Goal: Task Accomplishment & Management: Manage account settings

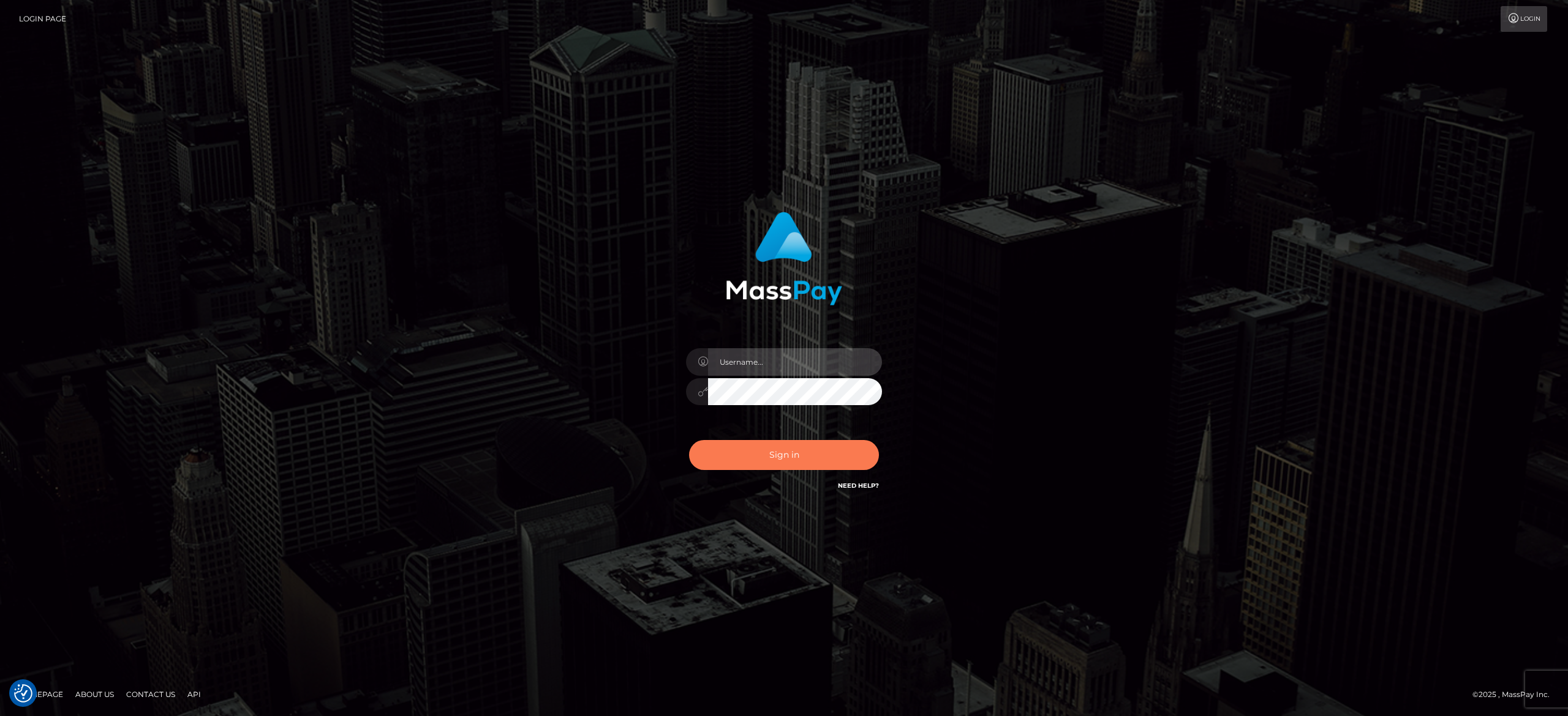
type input "alexandra.barbu"
click at [817, 440] on button "Sign in" at bounding box center [784, 455] width 190 height 30
click at [741, 464] on button "Sign in" at bounding box center [784, 455] width 190 height 30
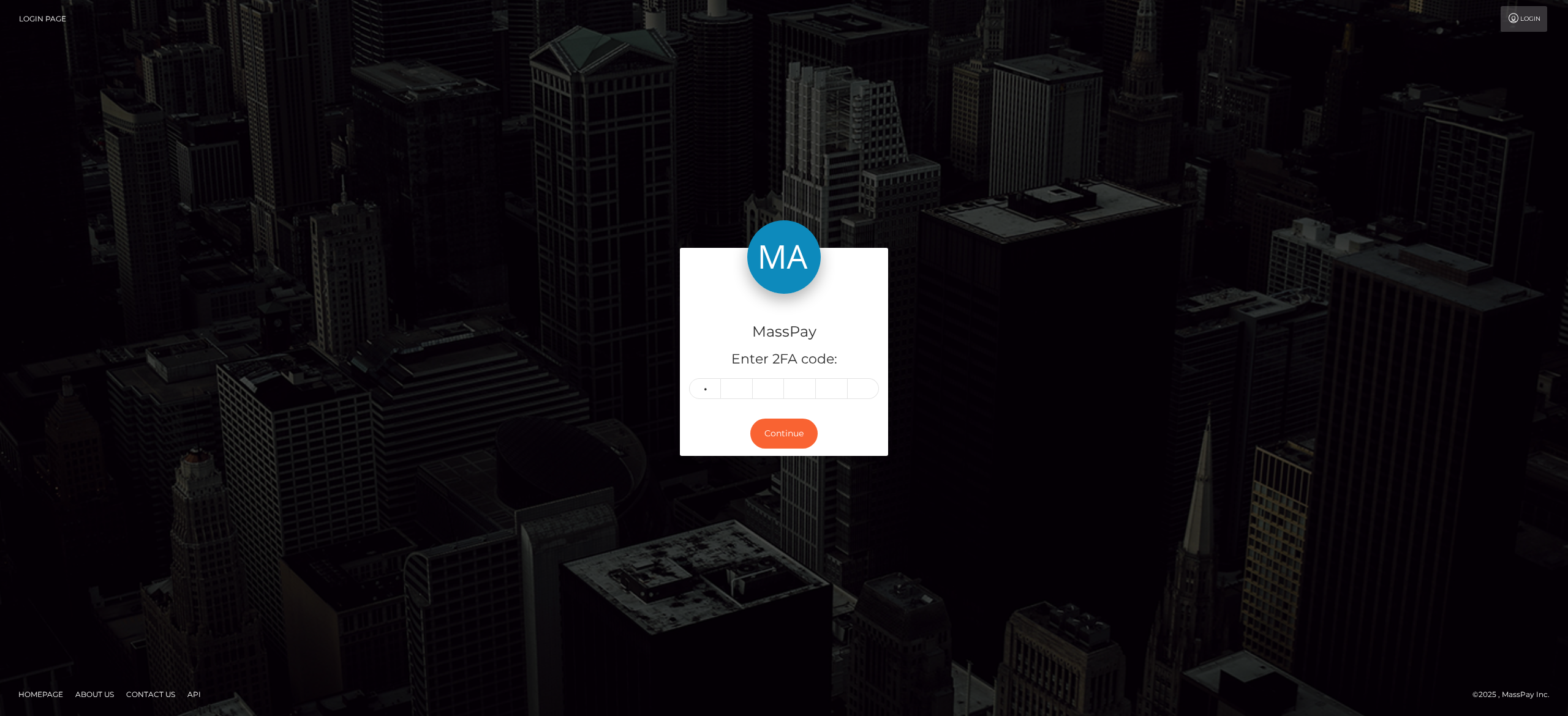
type input "9"
type input "0"
type input "8"
type input "2"
type input "9"
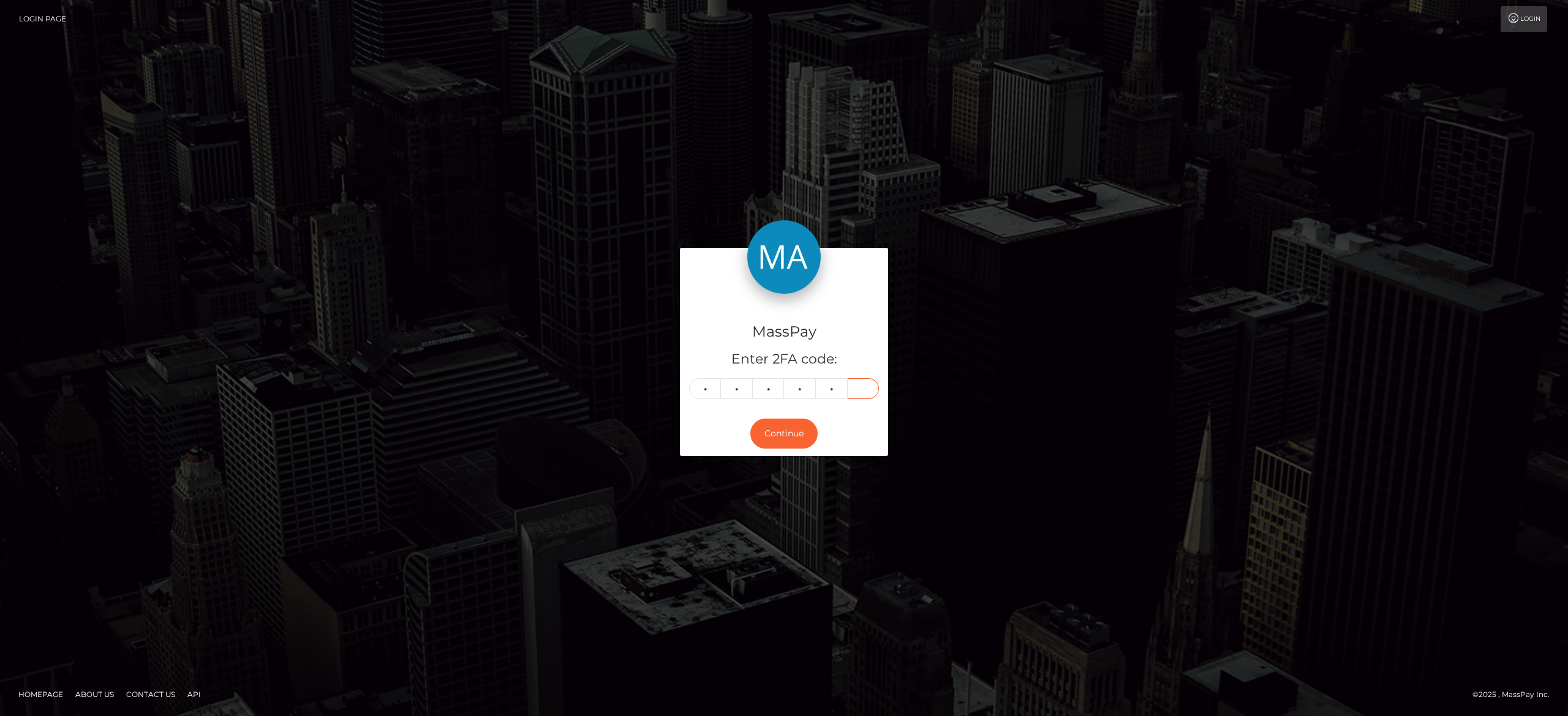
type input "6"
